Goal: Information Seeking & Learning: Find specific fact

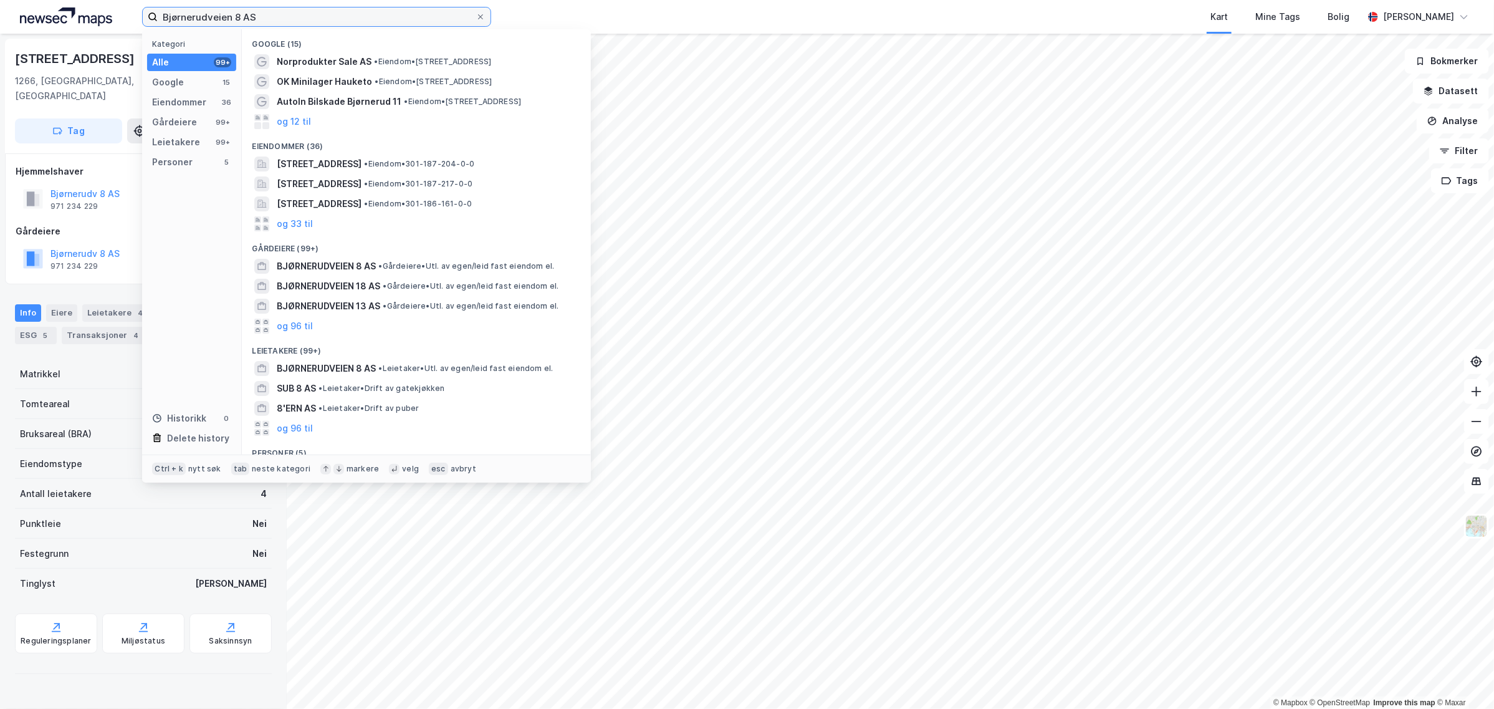
drag, startPoint x: 412, startPoint y: 22, endPoint x: 50, endPoint y: 31, distance: 361.7
click at [53, 29] on div "Bjørnerudveien 8 AS Kategori Alle 99+ Google 15 Eiendommer 36 Gårdeiere 99+ Lei…" at bounding box center [747, 17] width 1494 height 34
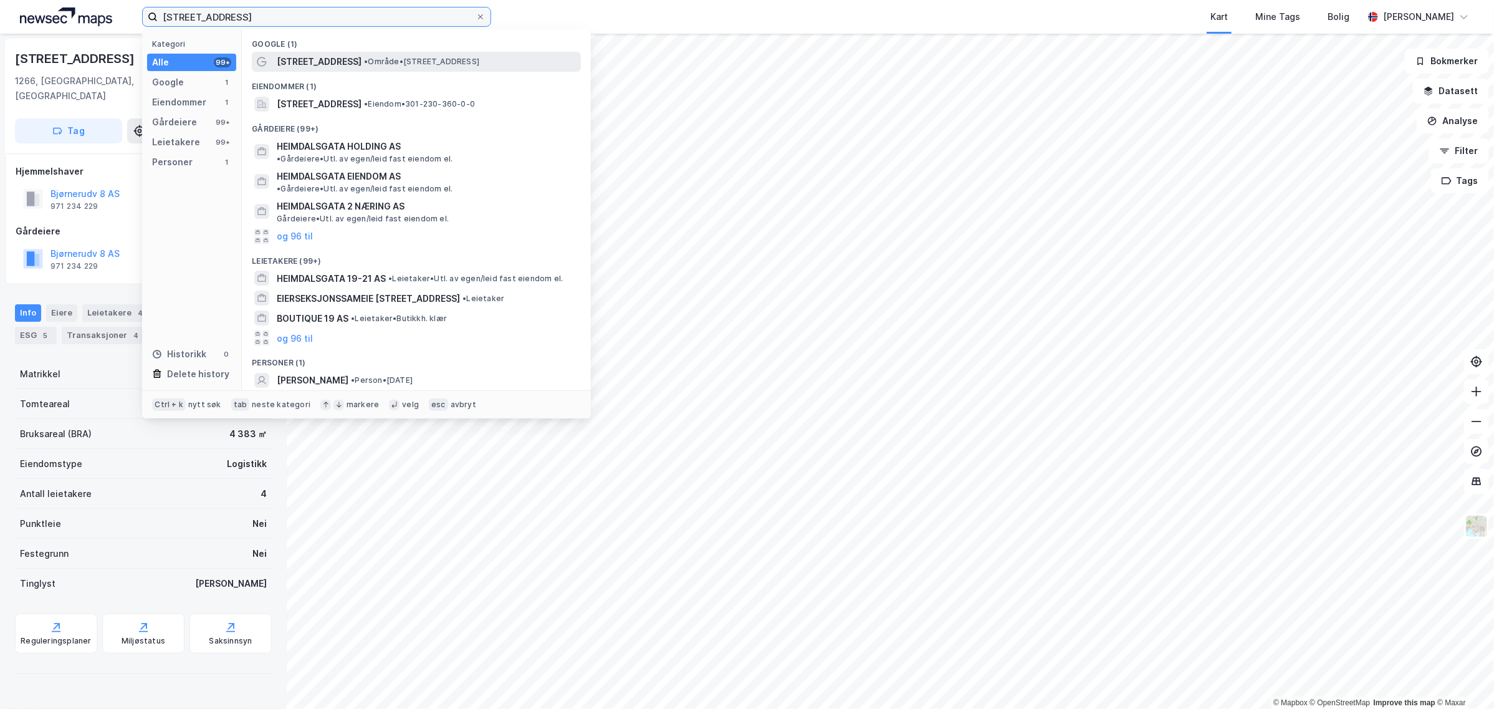
type input "[STREET_ADDRESS]"
click at [341, 69] on div "Heimdalsgata 19 • Område • Heimdalsgata 19, 0561 Oslo" at bounding box center [416, 62] width 329 height 20
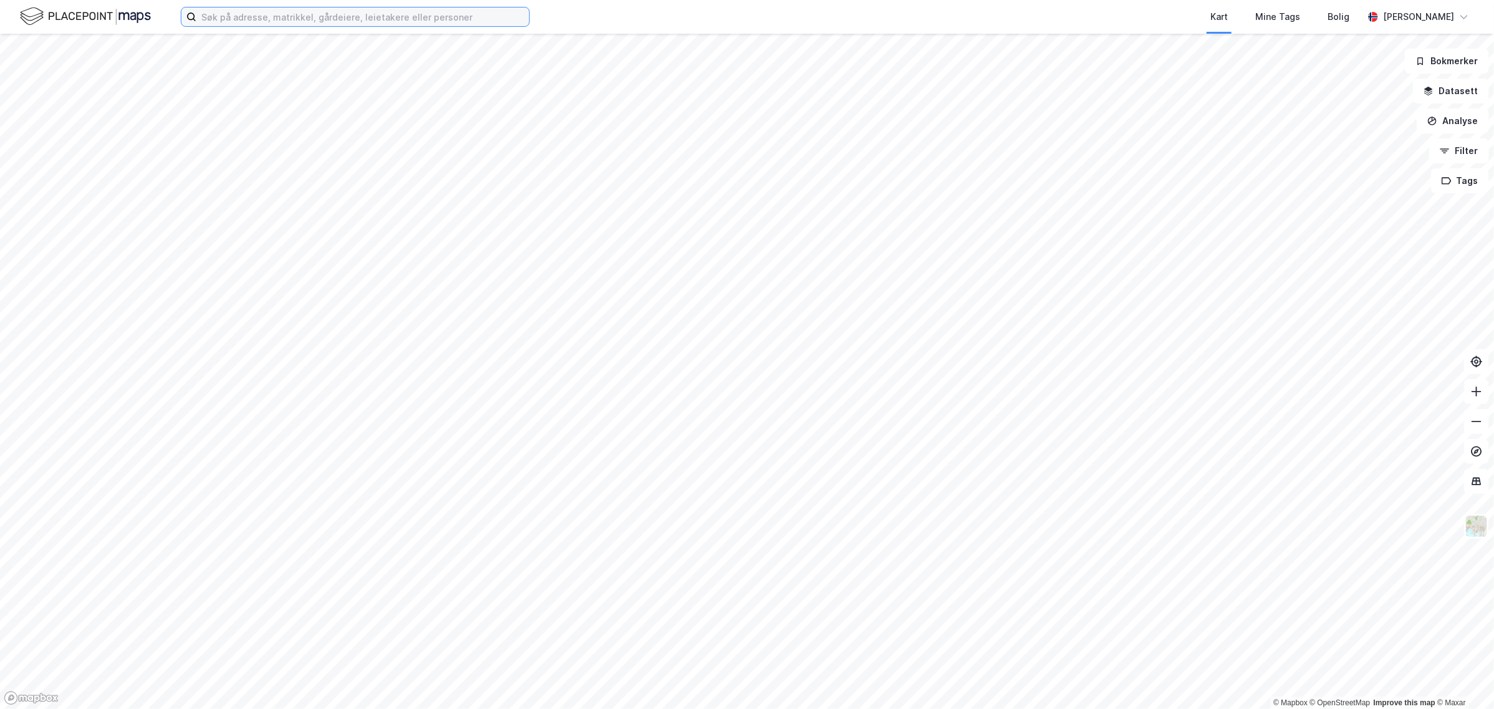
click at [266, 20] on input at bounding box center [362, 16] width 333 height 19
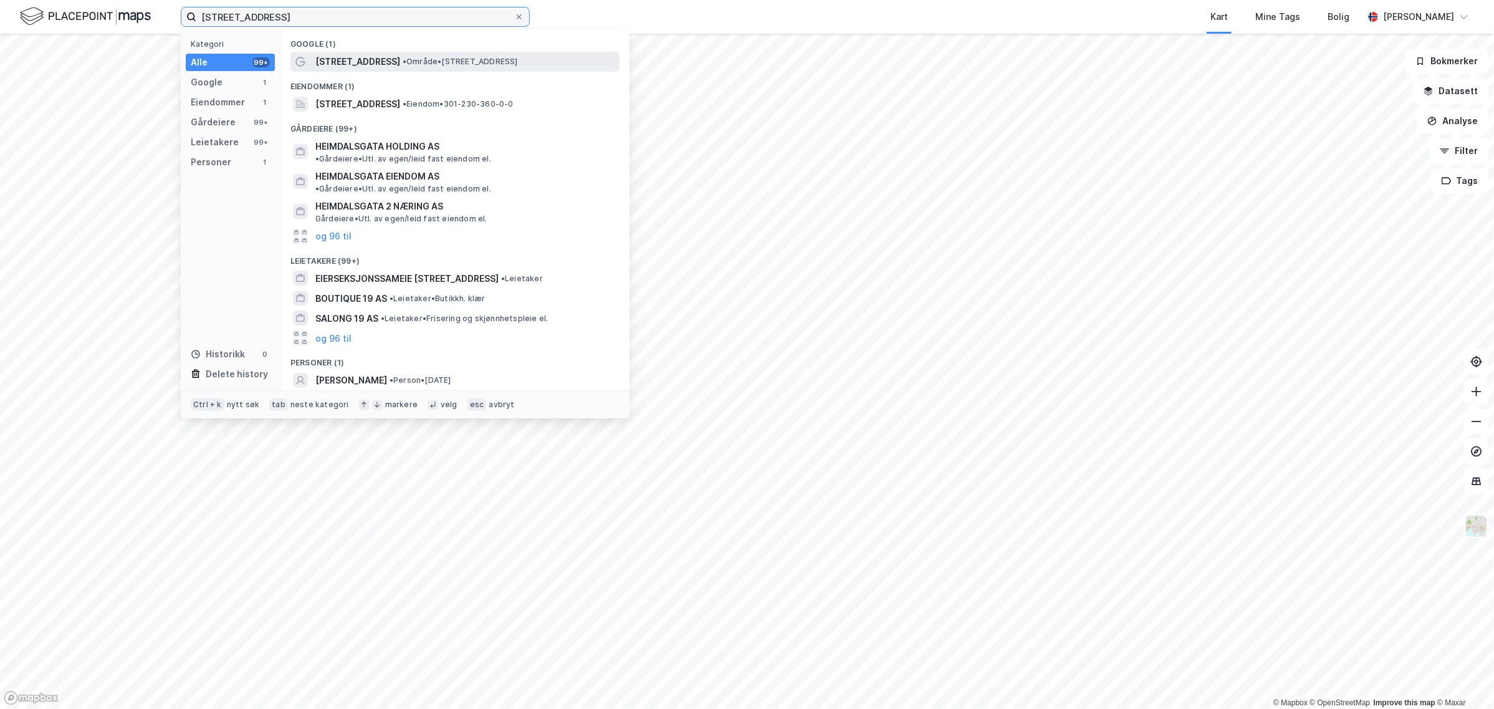
type input "[STREET_ADDRESS]"
click at [369, 60] on span "[STREET_ADDRESS]" at bounding box center [357, 61] width 85 height 15
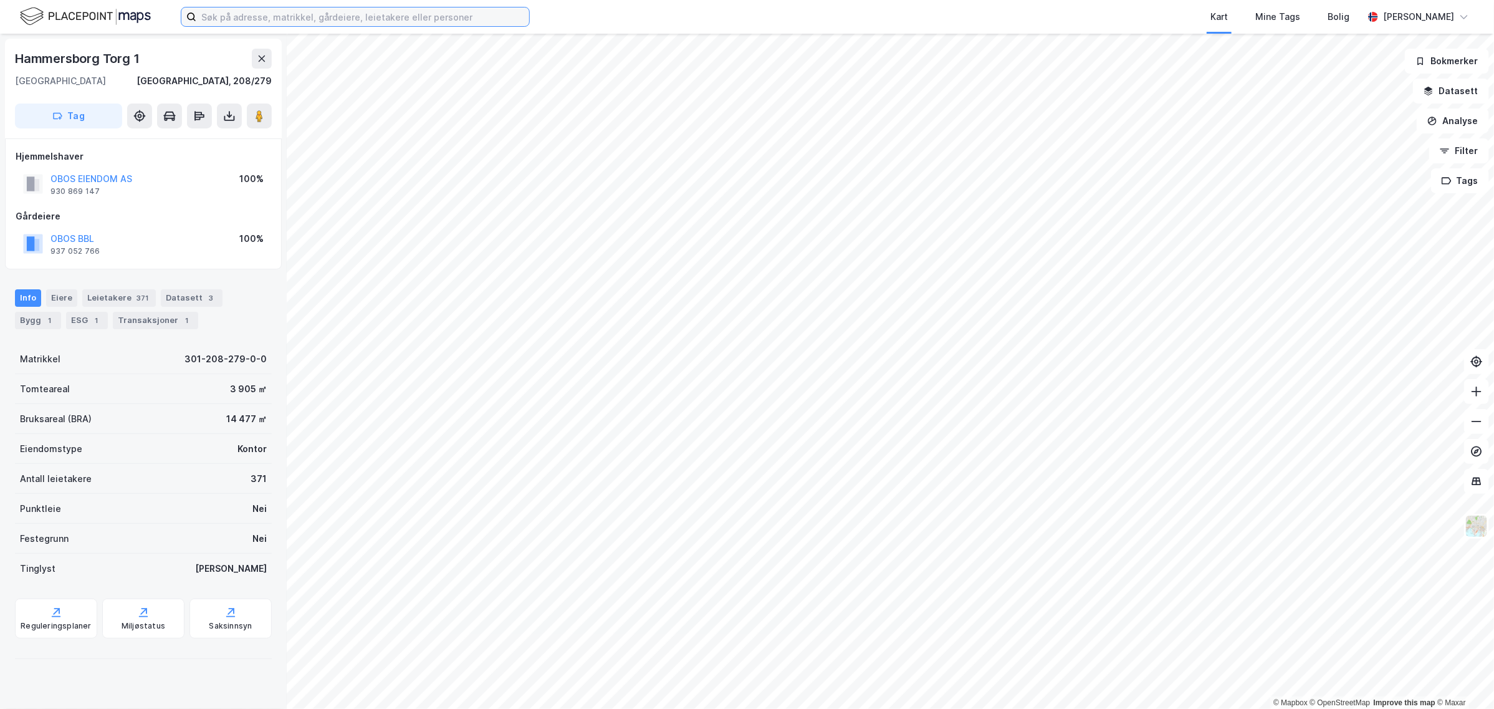
click at [220, 11] on input at bounding box center [362, 16] width 333 height 19
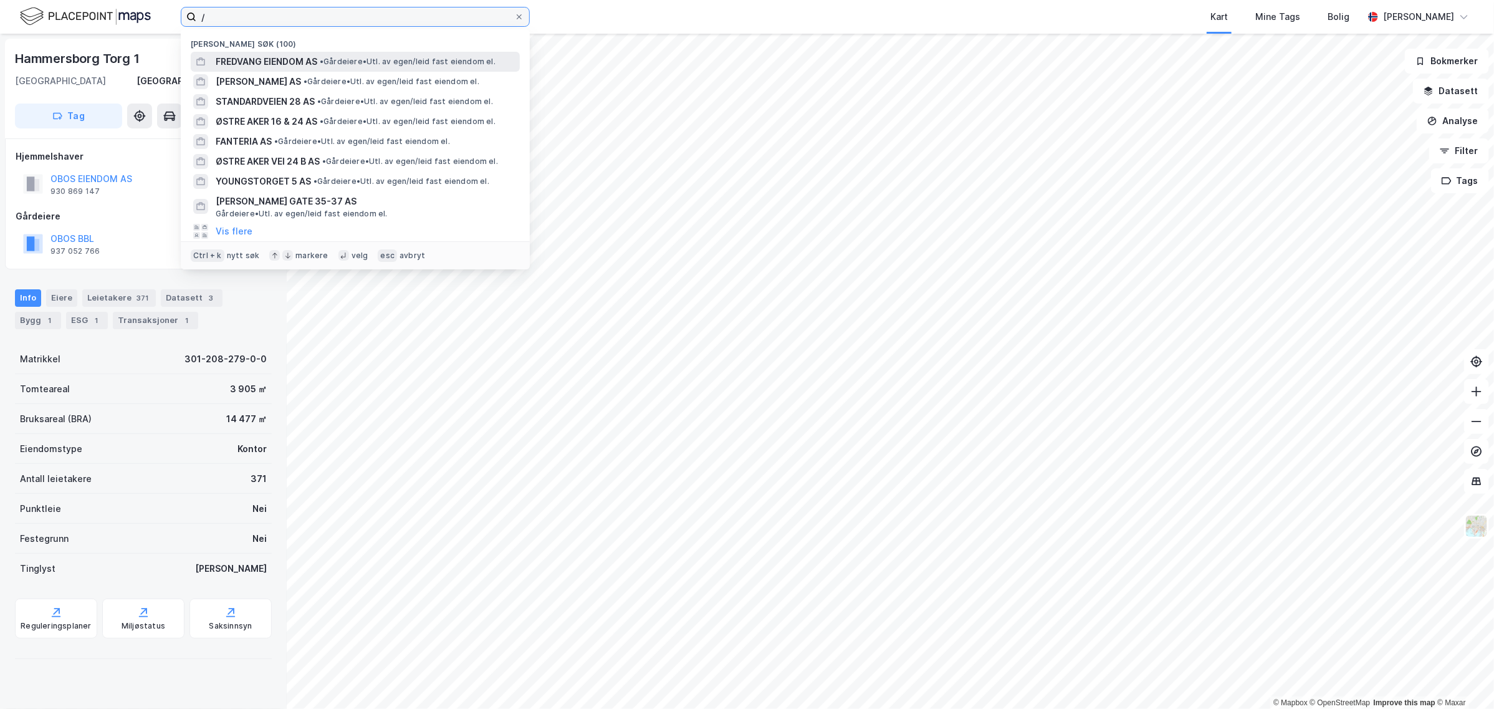
drag, startPoint x: 215, startPoint y: 16, endPoint x: 126, endPoint y: 17, distance: 89.2
click at [126, 17] on div "/ Nylige søk (100) FREDVANG EIENDOM AS • Gårdeiere • Utl. av egen/leid fast eie…" at bounding box center [747, 17] width 1494 height 34
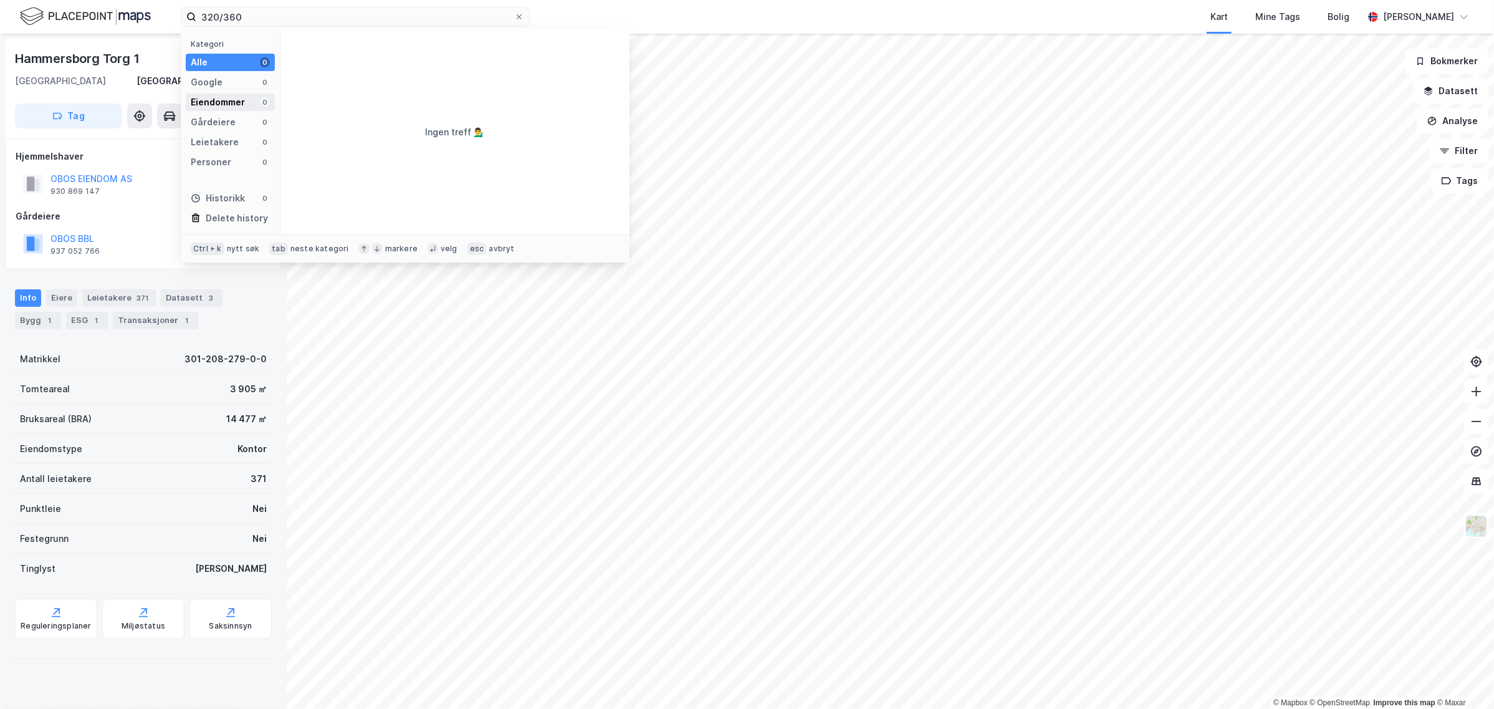
click at [233, 102] on div "Eiendommer" at bounding box center [218, 102] width 54 height 15
click at [219, 117] on div "Gårdeiere" at bounding box center [213, 122] width 45 height 15
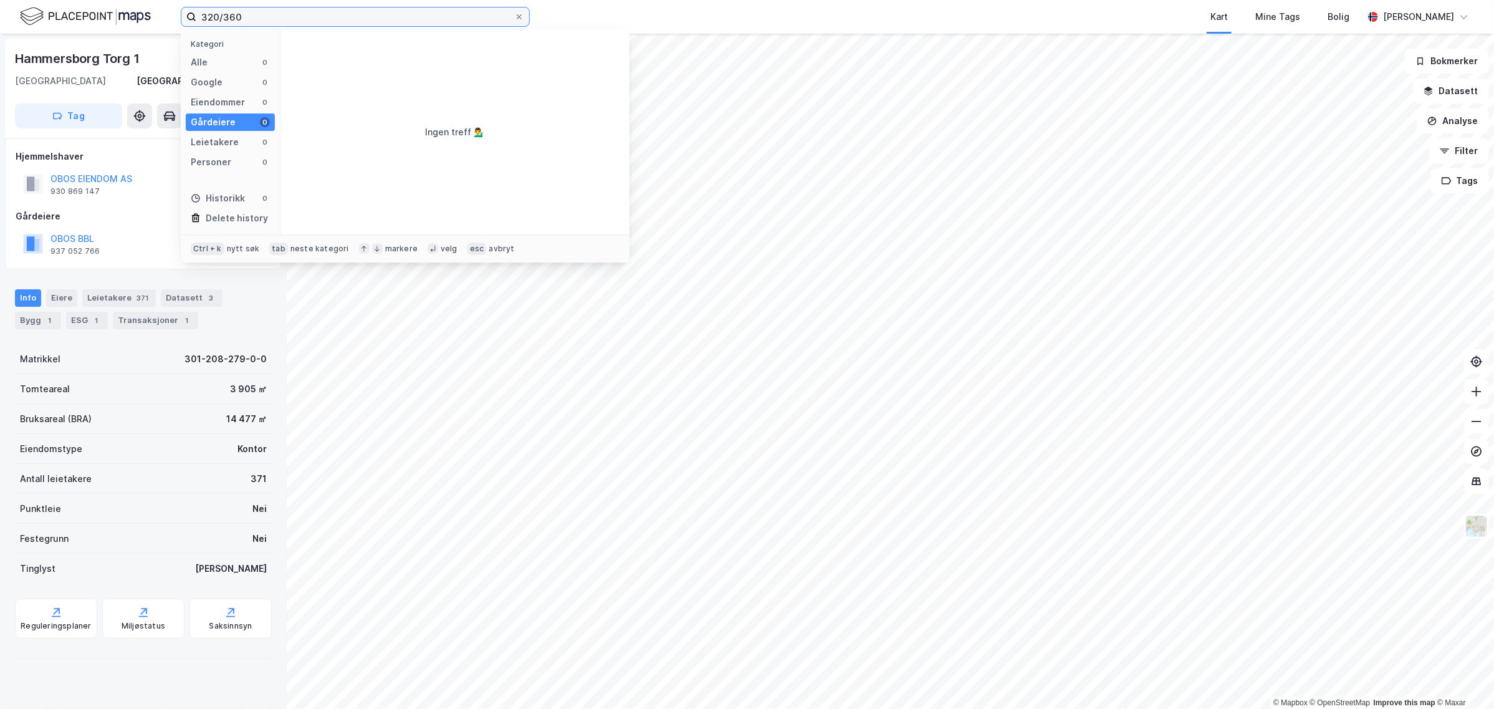
drag, startPoint x: 261, startPoint y: 14, endPoint x: 122, endPoint y: 32, distance: 139.6
click at [123, 32] on div "320/360 Kategori Alle 0 Google 0 Eiendommer 0 Gårdeiere 0 Leietakere 0 Personer…" at bounding box center [747, 17] width 1494 height 34
drag, startPoint x: 330, startPoint y: 10, endPoint x: 155, endPoint y: 16, distance: 175.9
click at [155, 16] on div "heimdalsgata 19-21 as Kategori Alle 0 Google 0 Eiendommer 0 Gårdeiere 0 Leietak…" at bounding box center [747, 17] width 1494 height 34
click at [209, 61] on div "Alle 0" at bounding box center [230, 62] width 89 height 17
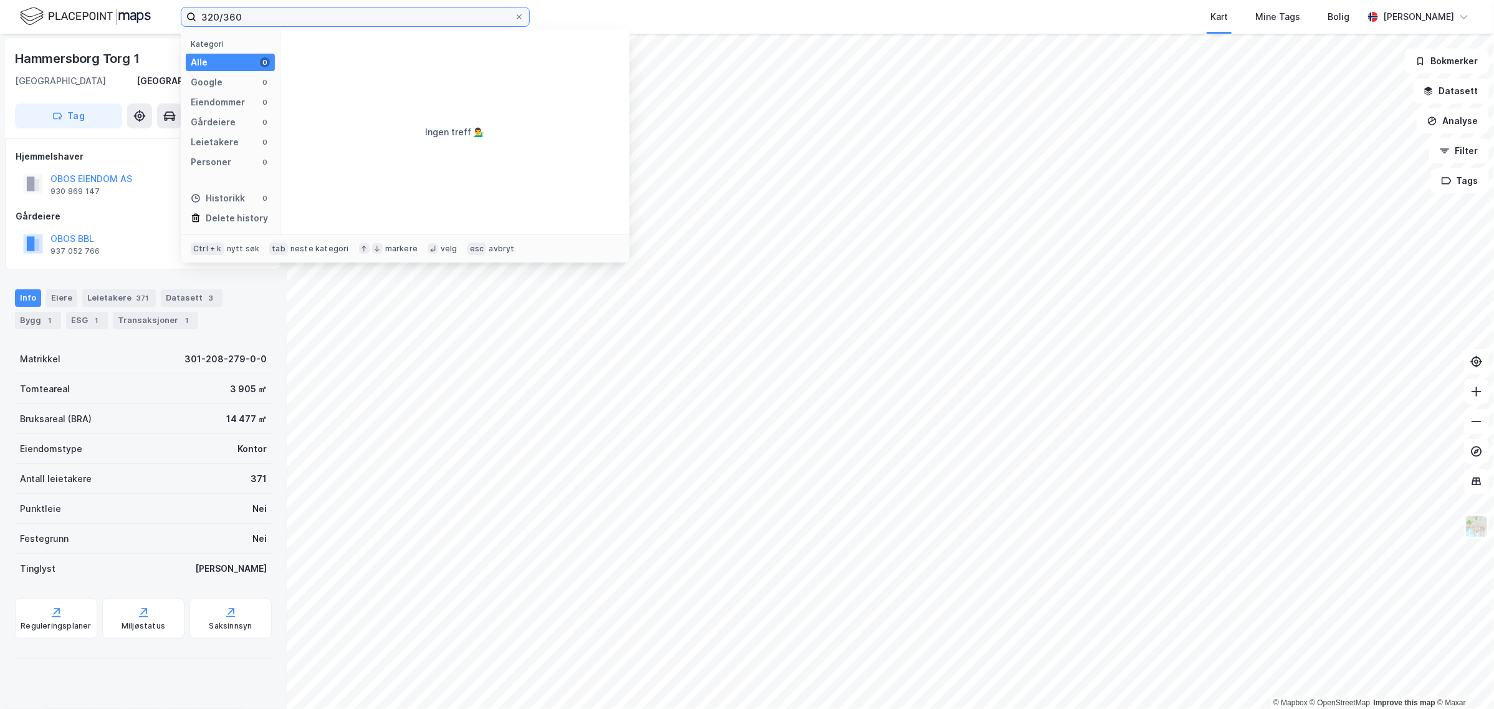
click at [294, 13] on input "320/360" at bounding box center [355, 16] width 318 height 19
drag, startPoint x: 209, startPoint y: 19, endPoint x: 228, endPoint y: 10, distance: 20.1
click at [209, 17] on input "320/360" at bounding box center [355, 16] width 318 height 19
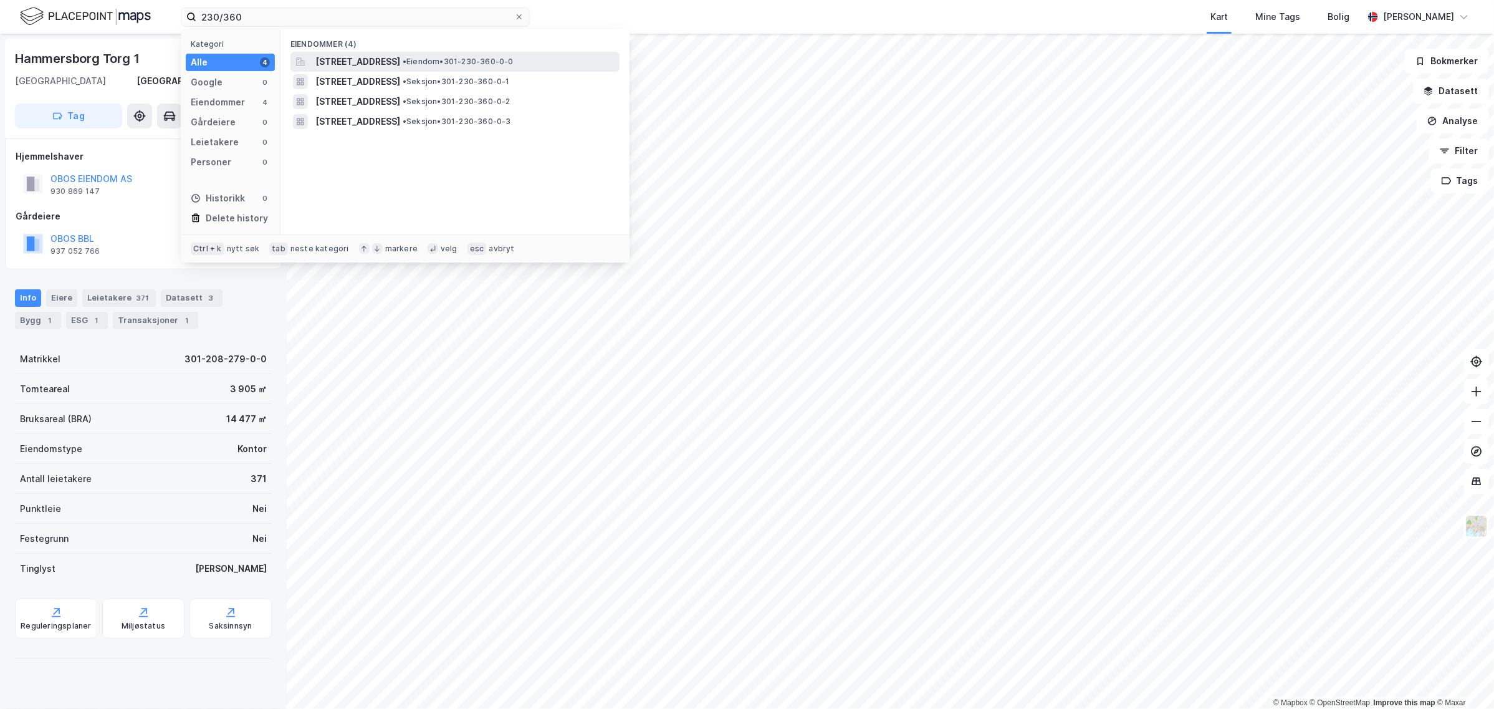
click at [400, 59] on span "[STREET_ADDRESS]" at bounding box center [357, 61] width 85 height 15
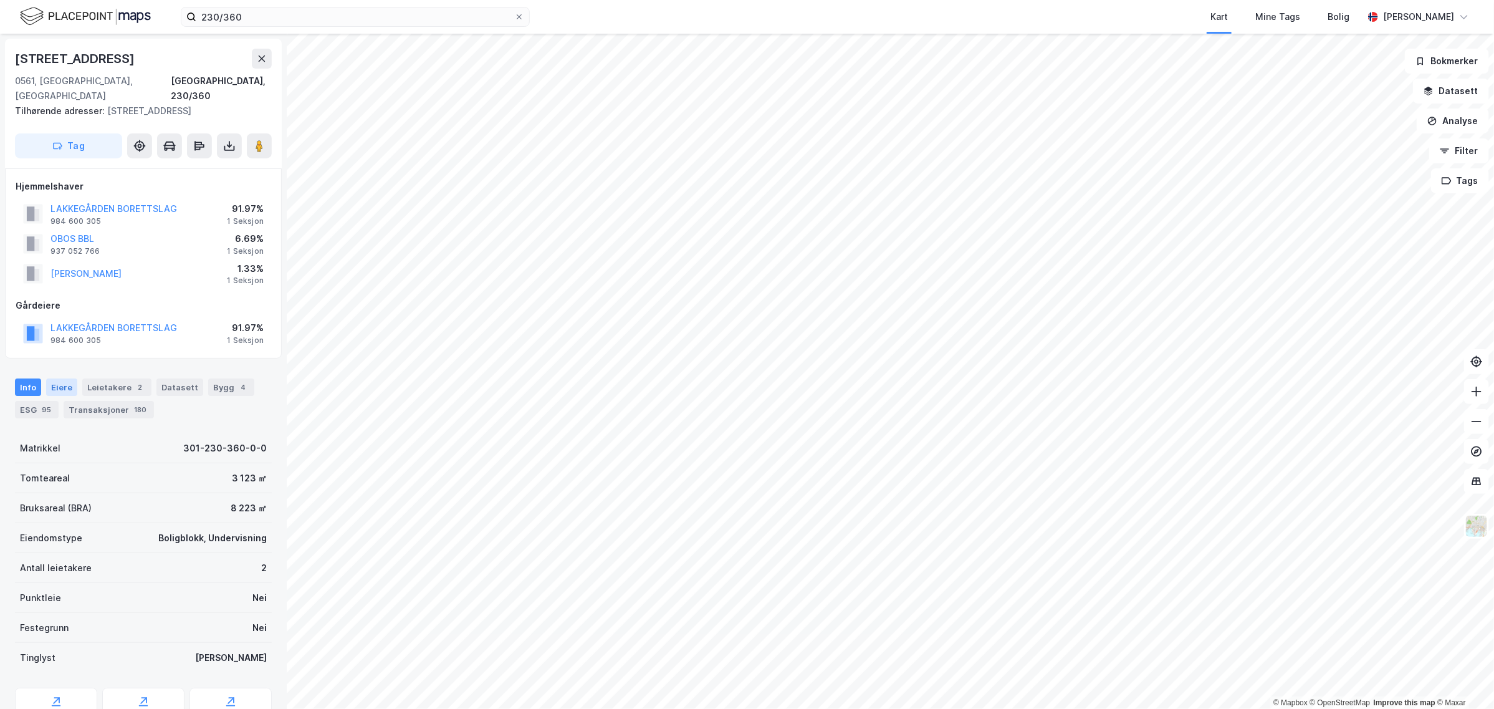
click at [66, 378] on div "Eiere" at bounding box center [61, 386] width 31 height 17
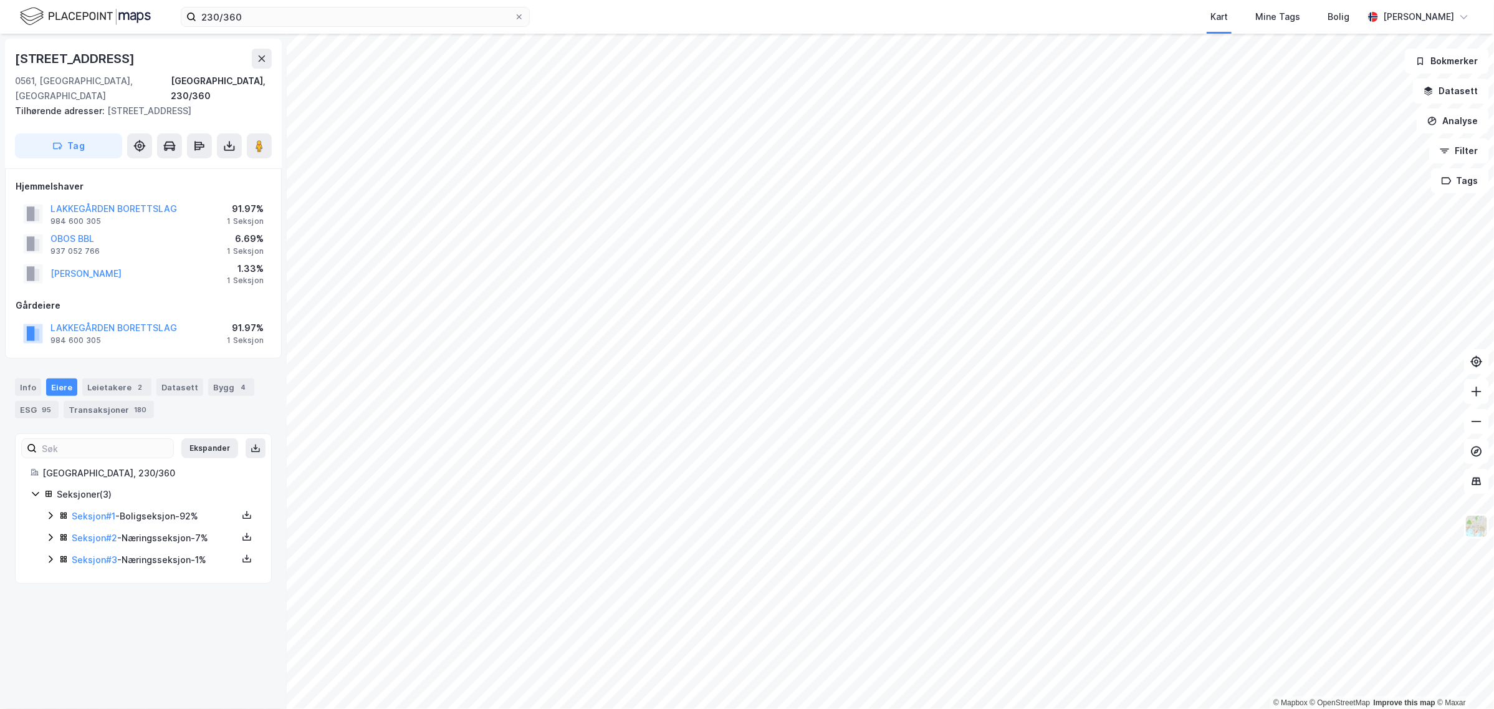
click at [50, 532] on icon at bounding box center [51, 537] width 10 height 10
click at [51, 597] on icon at bounding box center [51, 602] width 10 height 10
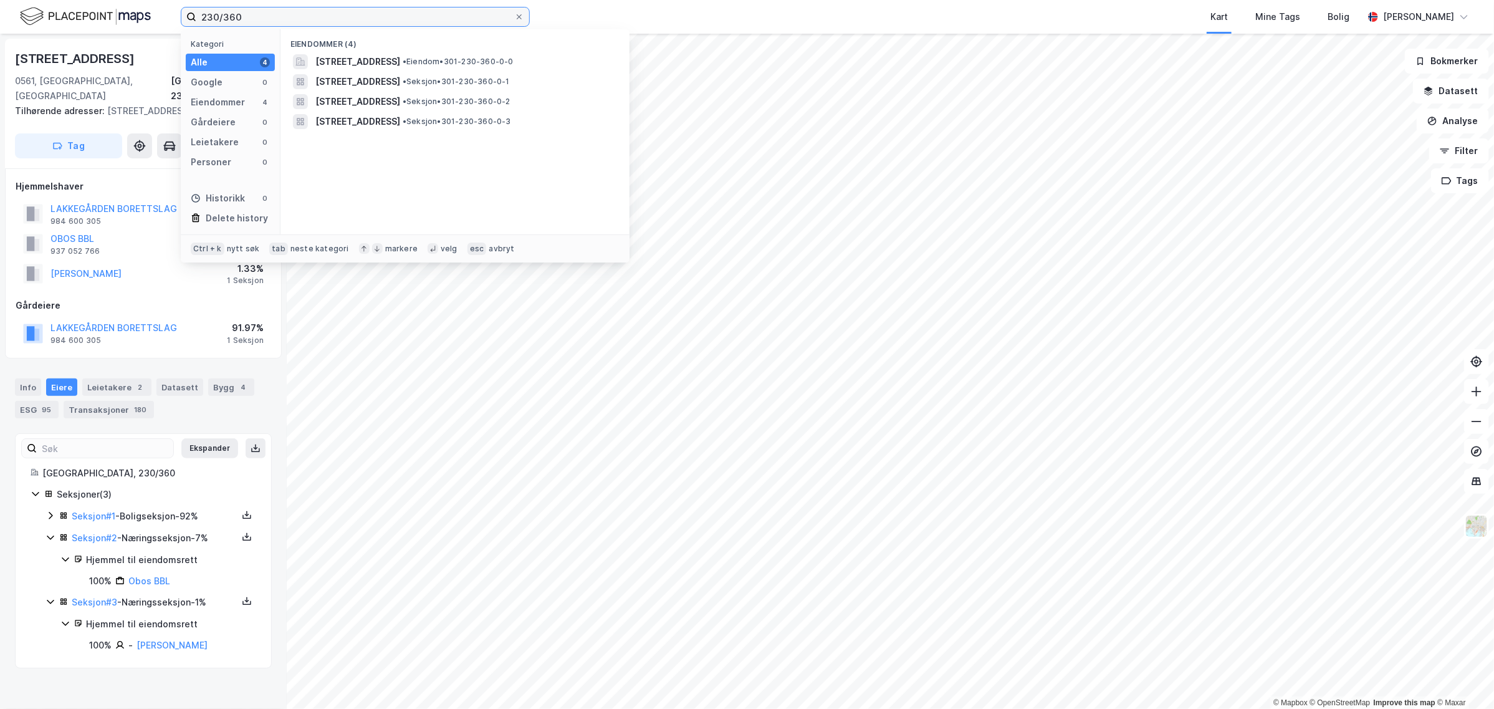
drag, startPoint x: 263, startPoint y: 17, endPoint x: 150, endPoint y: 16, distance: 112.9
click at [150, 16] on div "230/360 Kategori Alle 4 Google 0 Eiendommer 4 Gårdeiere 0 Leietakere 0 Personer…" at bounding box center [747, 17] width 1494 height 34
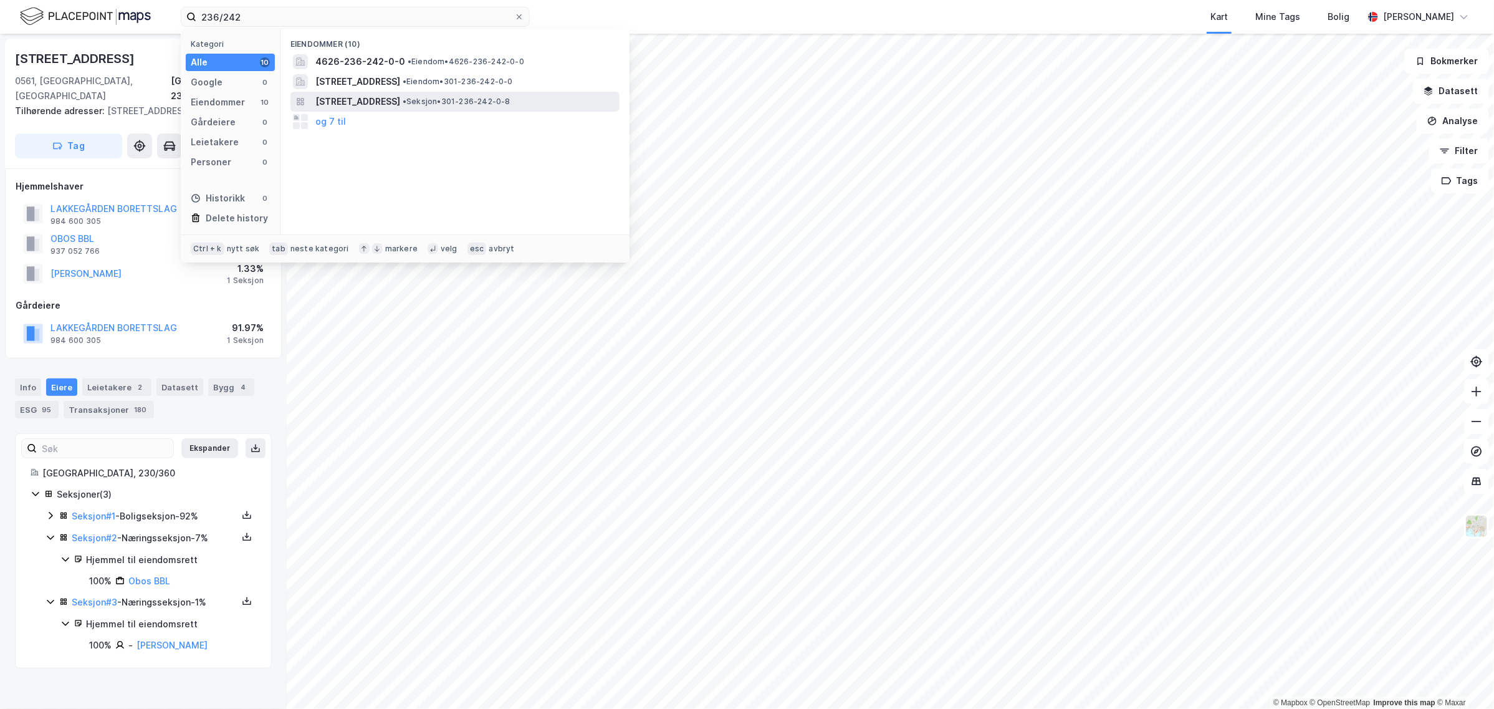
click at [400, 95] on span "Turbinveien 32, 0195, OSLO, OSLO" at bounding box center [357, 101] width 85 height 15
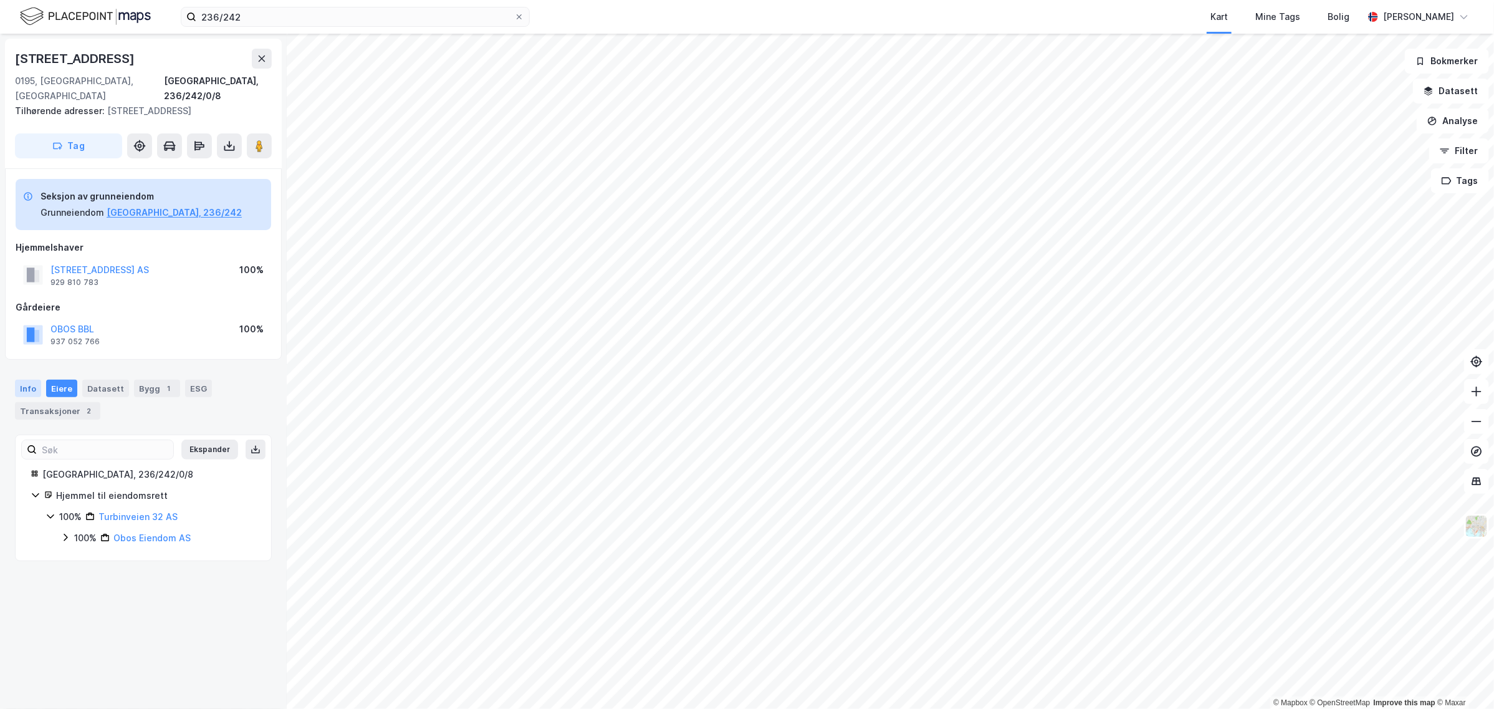
click at [27, 380] on div "Info" at bounding box center [28, 388] width 26 height 17
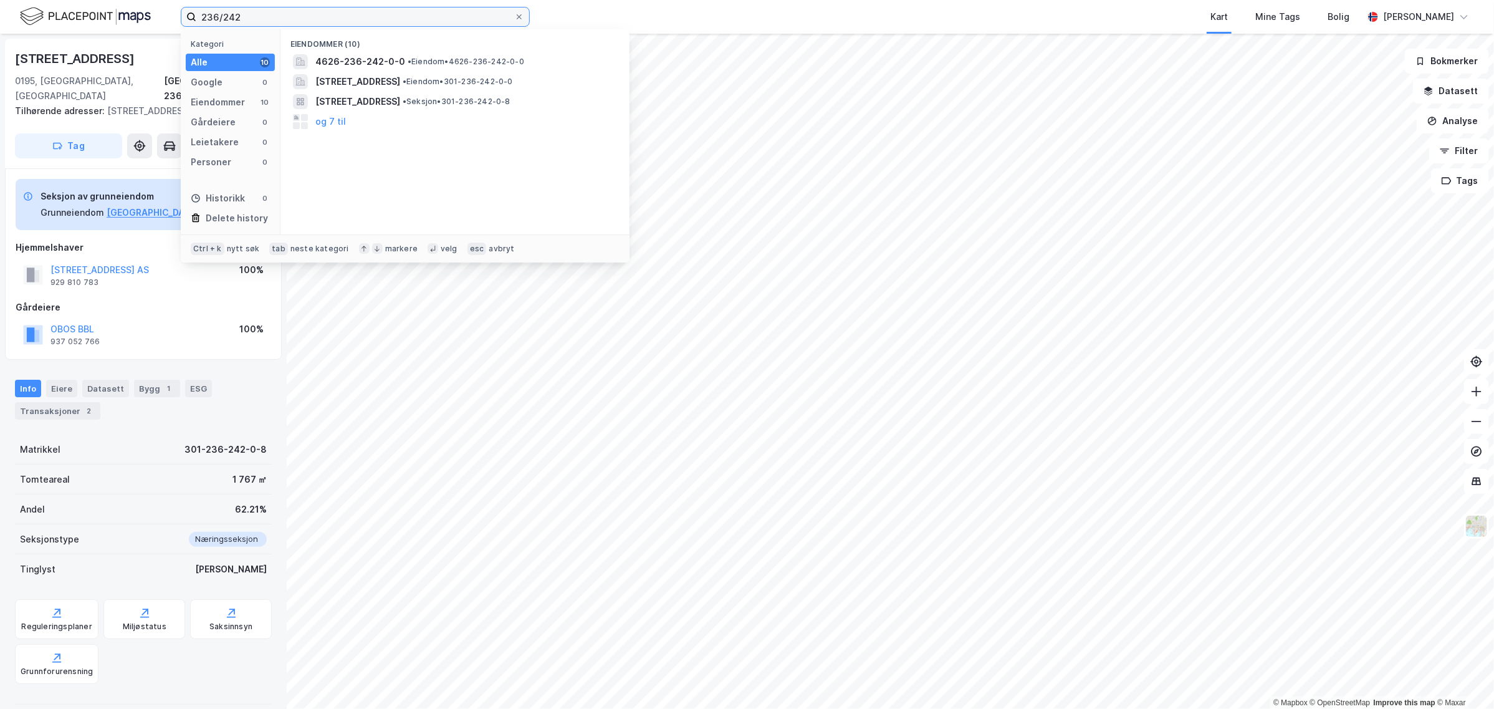
drag, startPoint x: 298, startPoint y: 11, endPoint x: 13, endPoint y: 47, distance: 287.2
click at [13, 47] on div "236/242 Kategori Alle 10 Google 0 Eiendommer 10 Gårdeiere 0 Leietakere 0 Person…" at bounding box center [747, 354] width 1494 height 709
type input "146/651"
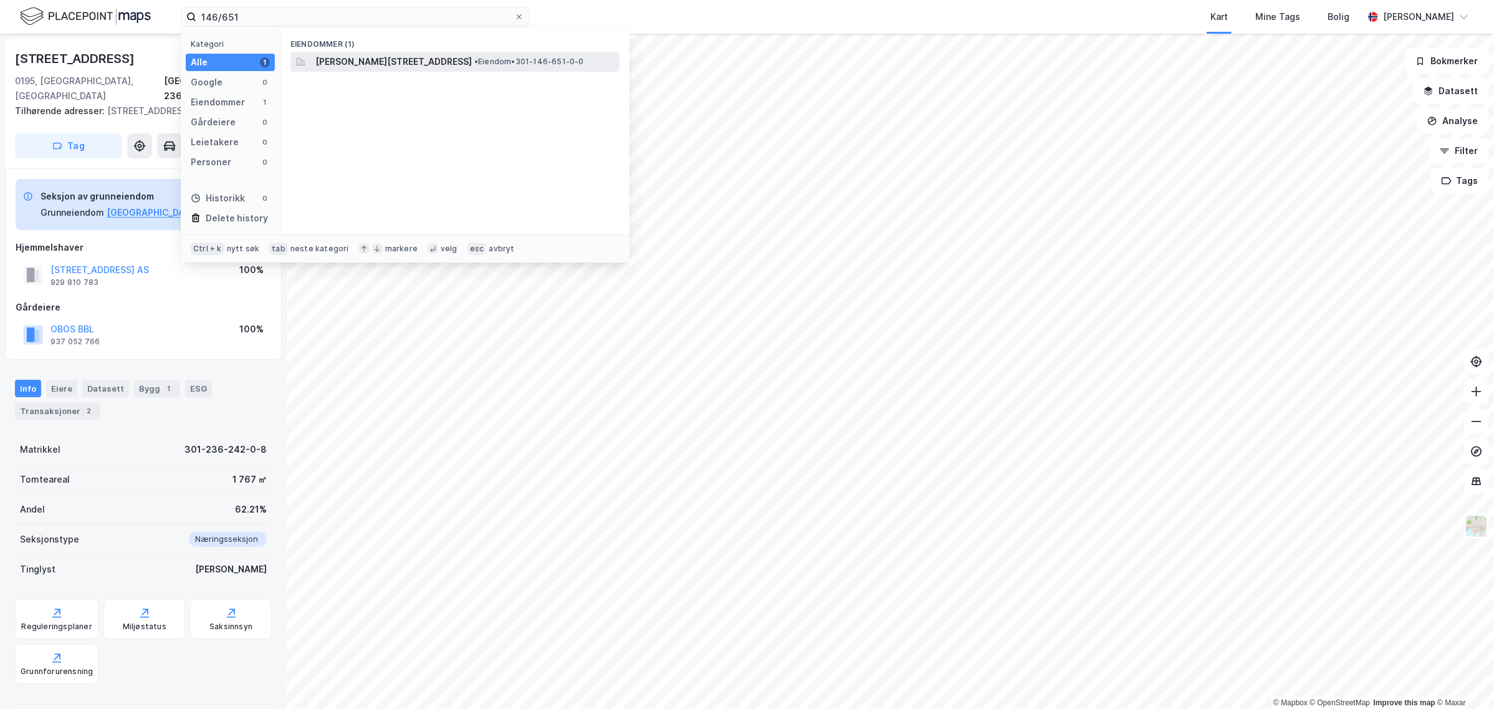
click at [366, 56] on span "Haakon Tveters vei 88, 0686, OSLO, OSLO" at bounding box center [393, 61] width 156 height 15
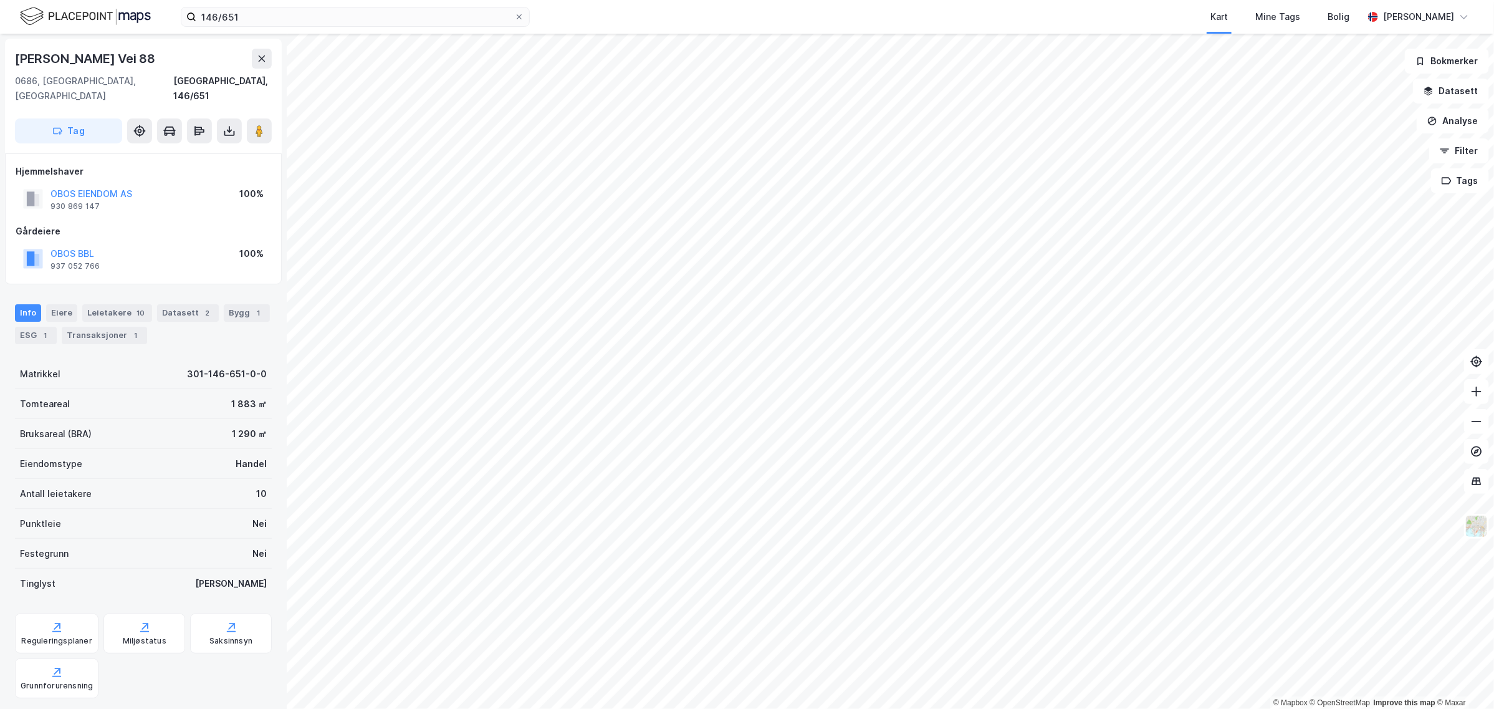
scroll to position [1, 0]
click at [60, 304] on div "Eiere" at bounding box center [61, 312] width 31 height 17
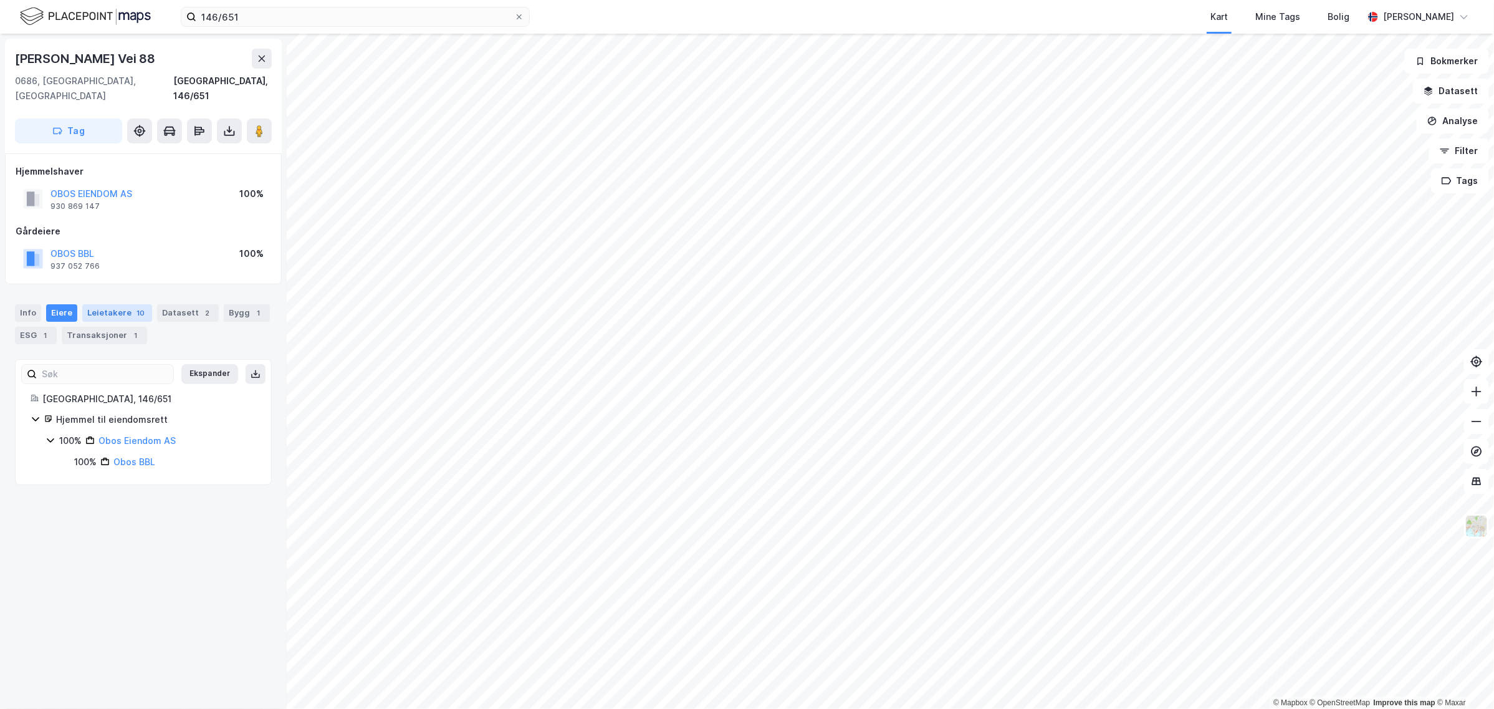
click at [115, 304] on div "Leietakere 10" at bounding box center [117, 312] width 70 height 17
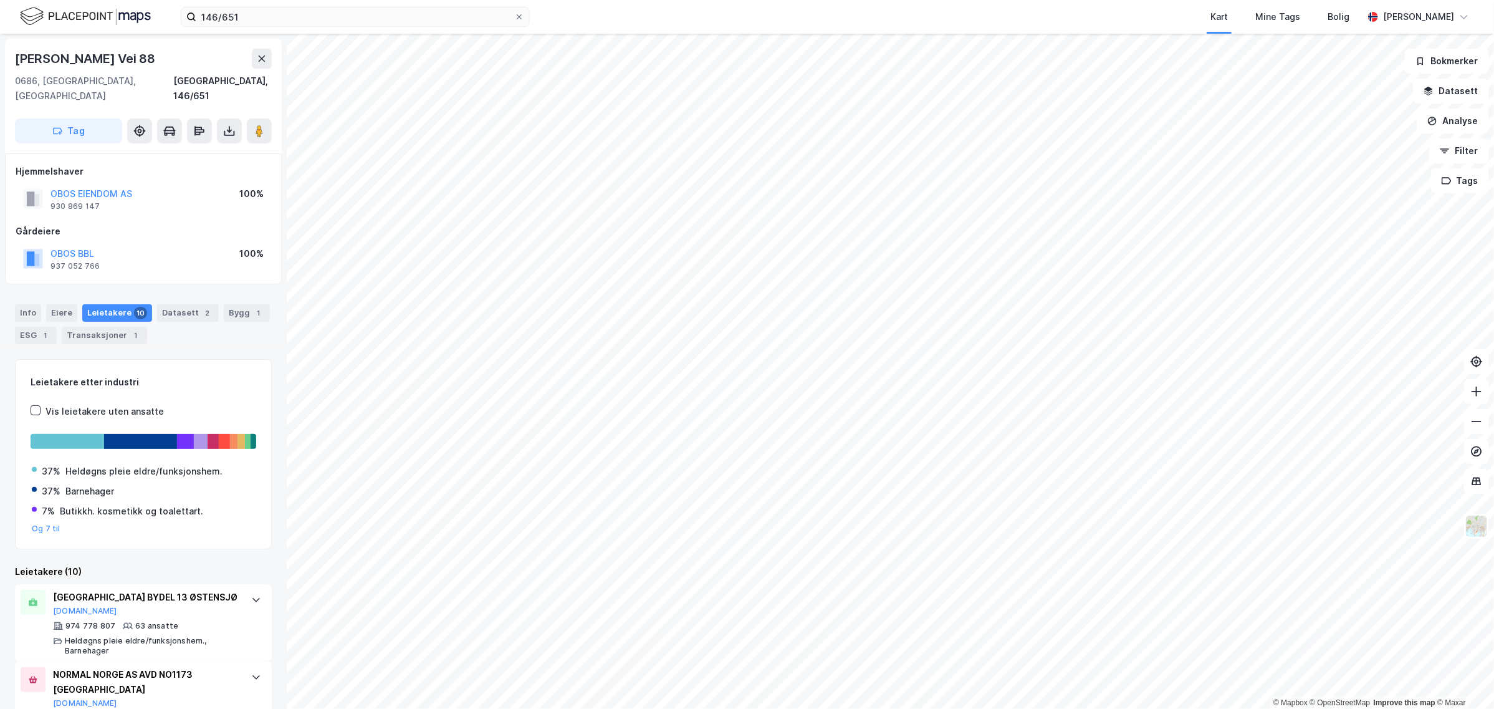
scroll to position [78, 0]
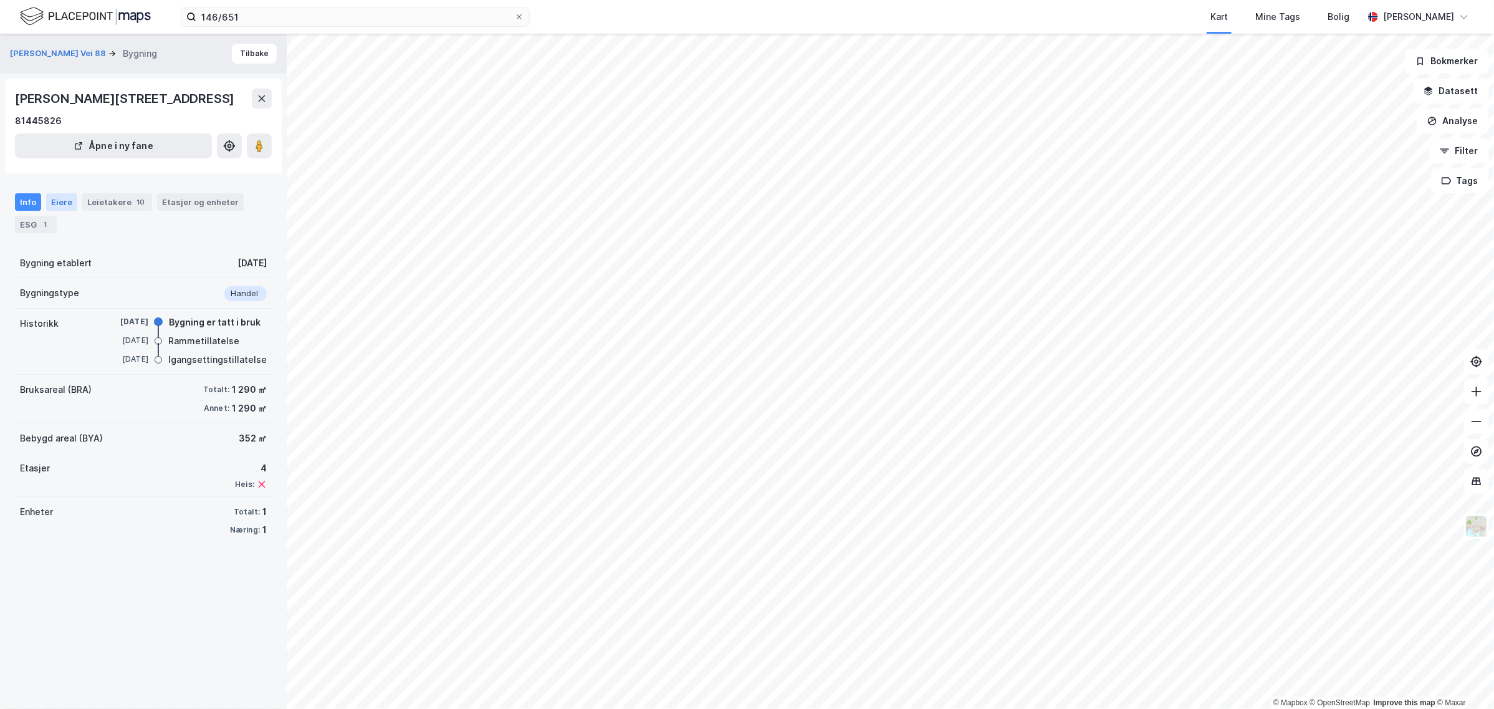
click at [61, 200] on div "Eiere" at bounding box center [61, 201] width 31 height 17
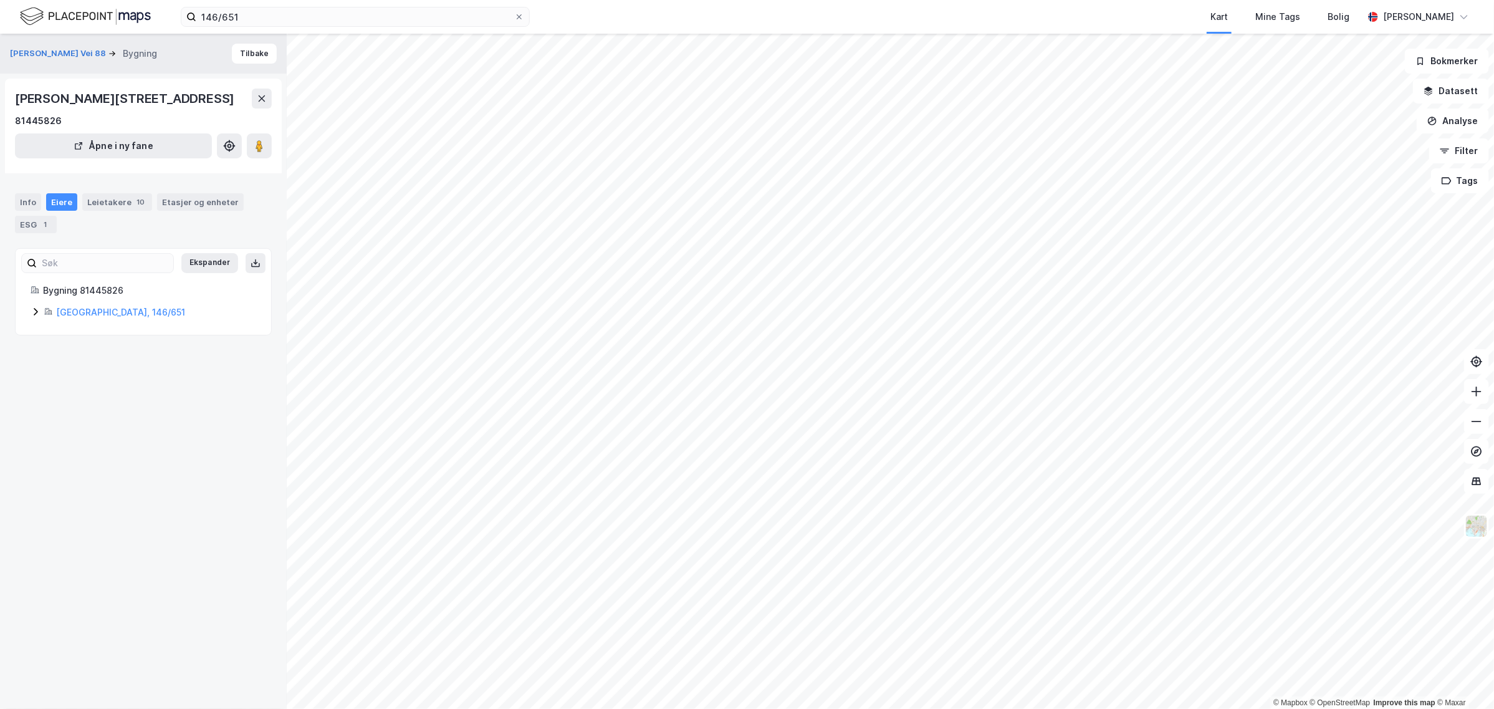
click at [36, 304] on div "Bygning 81445826 Oslo, 146/651" at bounding box center [144, 301] width 226 height 37
click at [36, 309] on icon at bounding box center [36, 312] width 10 height 10
